Goal: Task Accomplishment & Management: Manage account settings

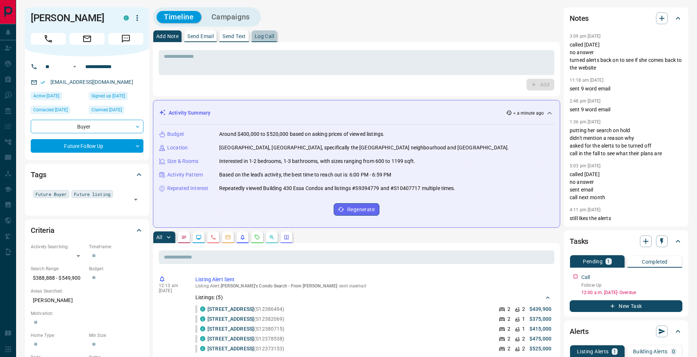
click at [269, 34] on p "Log Call" at bounding box center [264, 36] width 19 height 5
click at [542, 84] on button "Log Call" at bounding box center [540, 85] width 29 height 12
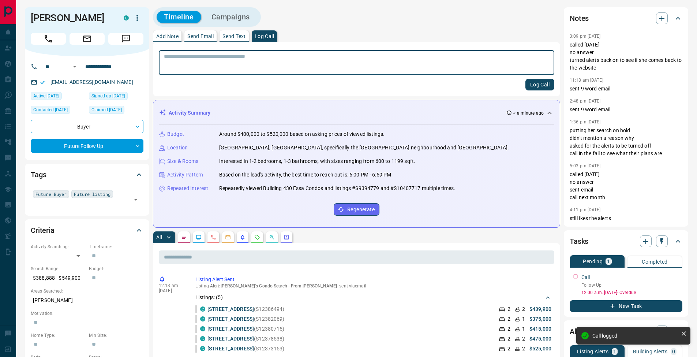
click at [174, 34] on p "Add Note" at bounding box center [167, 36] width 22 height 5
click at [183, 59] on textarea at bounding box center [357, 62] width 386 height 19
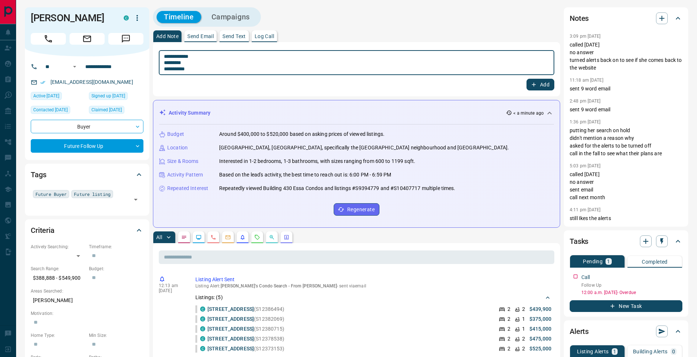
click at [166, 61] on textarea "**********" at bounding box center [357, 62] width 386 height 19
type textarea "**********"
click at [534, 82] on icon "button" at bounding box center [534, 84] width 7 height 7
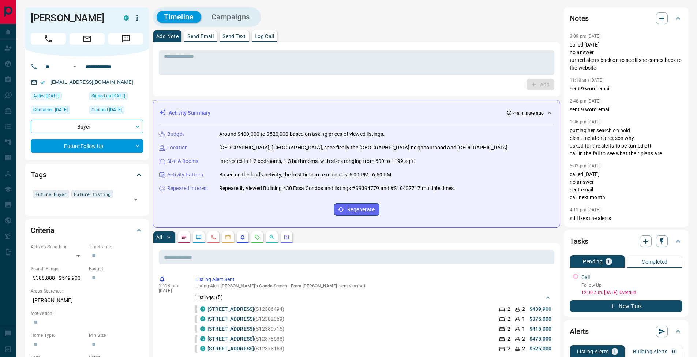
scroll to position [135, 0]
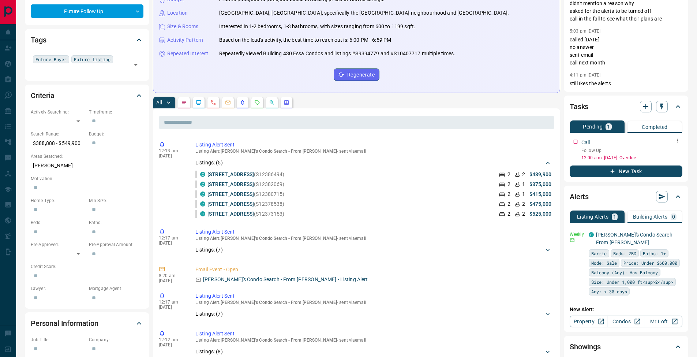
click at [678, 142] on icon "button" at bounding box center [678, 141] width 1 height 4
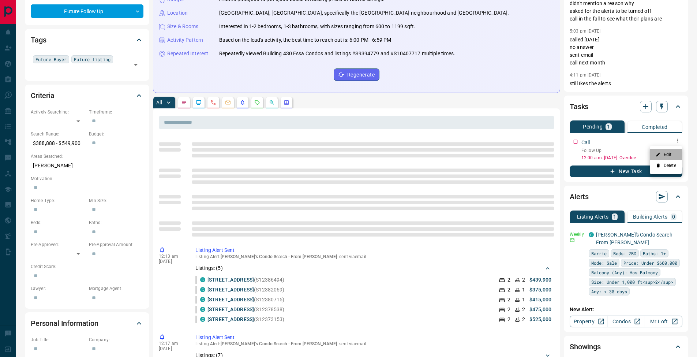
click at [674, 157] on li "Edit" at bounding box center [666, 154] width 32 height 11
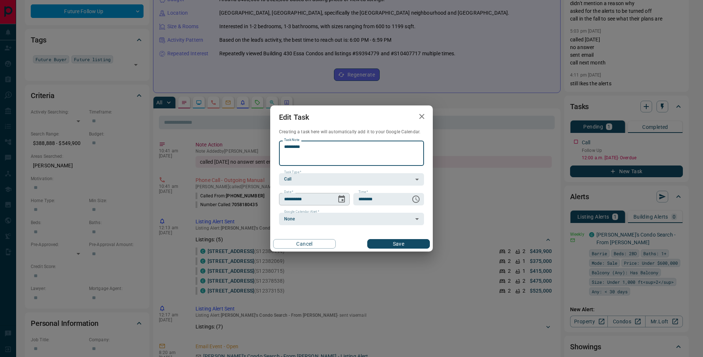
click at [338, 196] on icon "Choose date, selected date is Sep 11, 2025" at bounding box center [341, 199] width 9 height 9
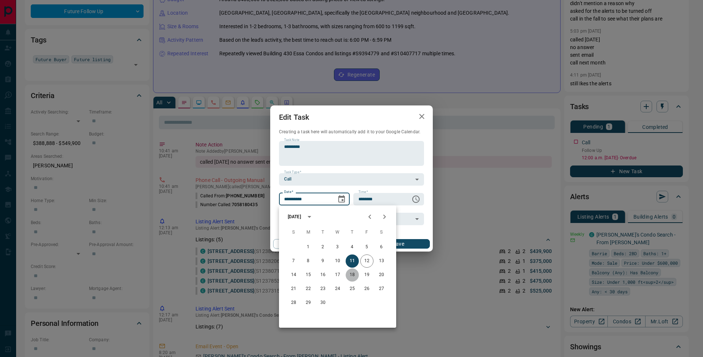
click at [356, 275] on button "18" at bounding box center [352, 274] width 13 height 13
type input "**********"
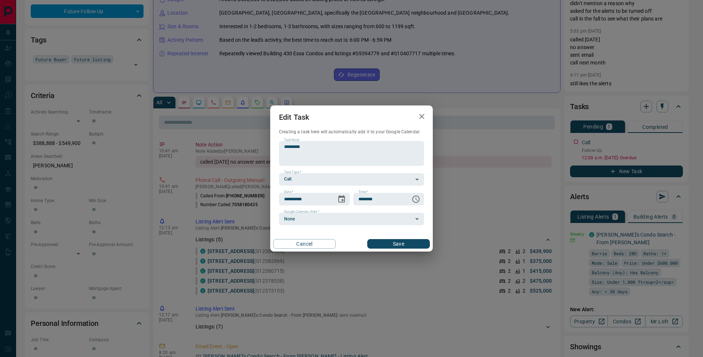
click at [415, 247] on button "Save" at bounding box center [398, 244] width 63 height 10
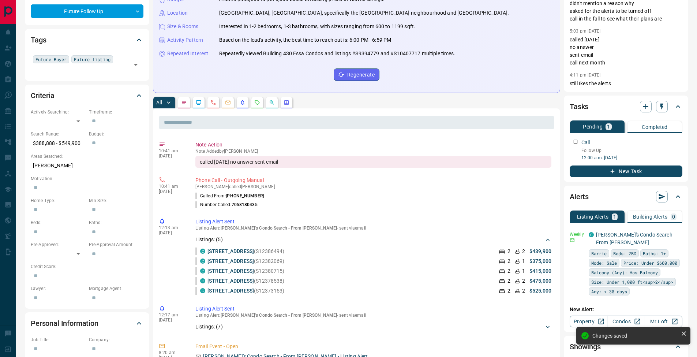
scroll to position [0, 0]
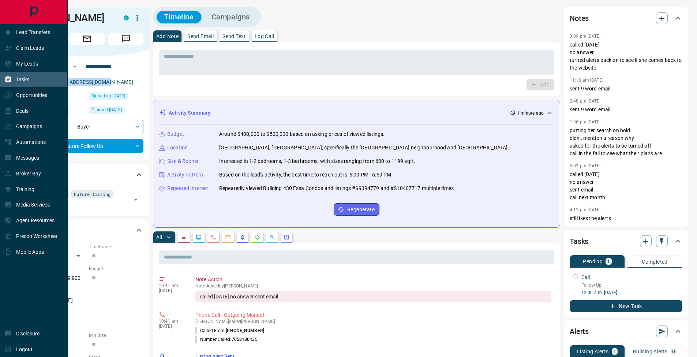
click at [13, 82] on div "Tasks" at bounding box center [16, 80] width 25 height 12
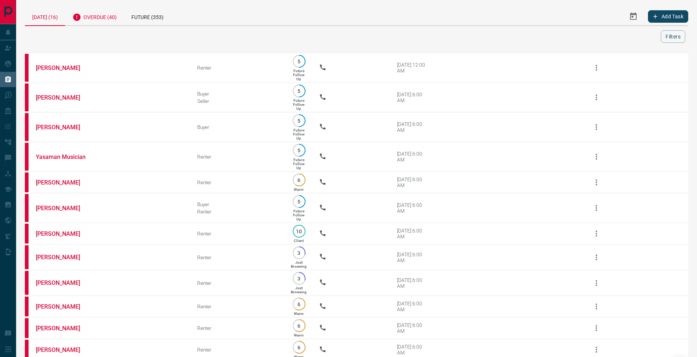
click at [119, 18] on div "Overdue (40)" at bounding box center [94, 16] width 59 height 18
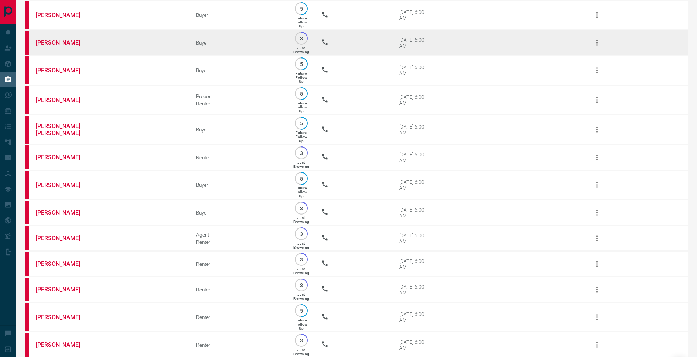
scroll to position [530, 0]
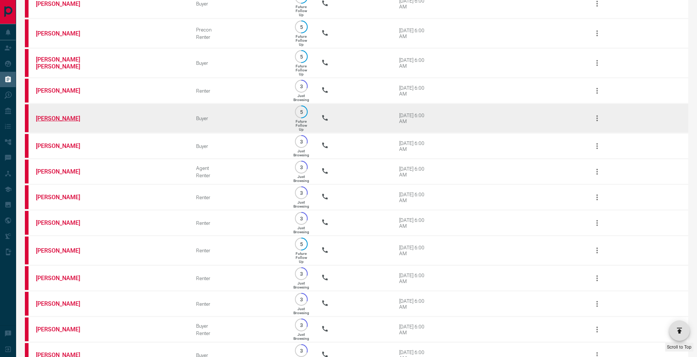
click at [61, 122] on link "[PERSON_NAME]" at bounding box center [63, 118] width 55 height 7
